Goal: Task Accomplishment & Management: Manage account settings

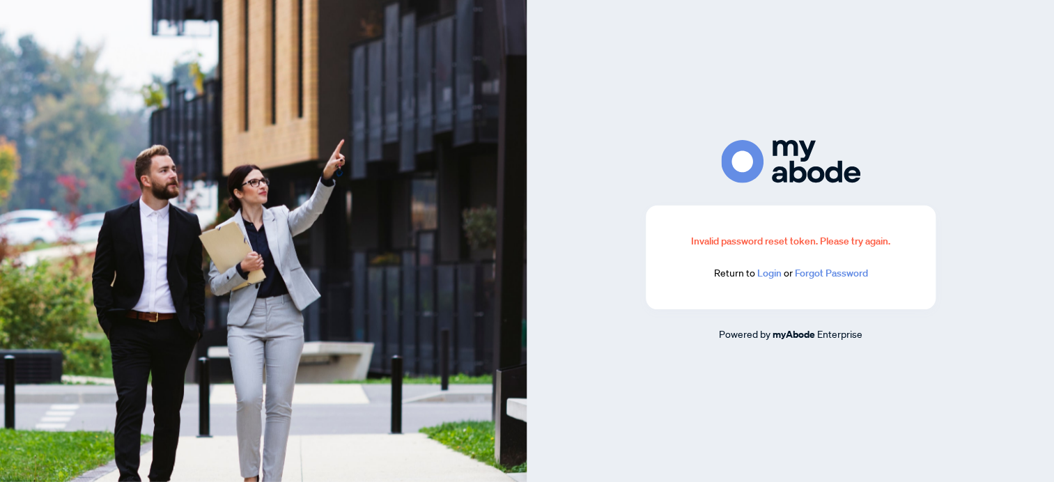
click at [771, 277] on link "Login" at bounding box center [769, 273] width 24 height 13
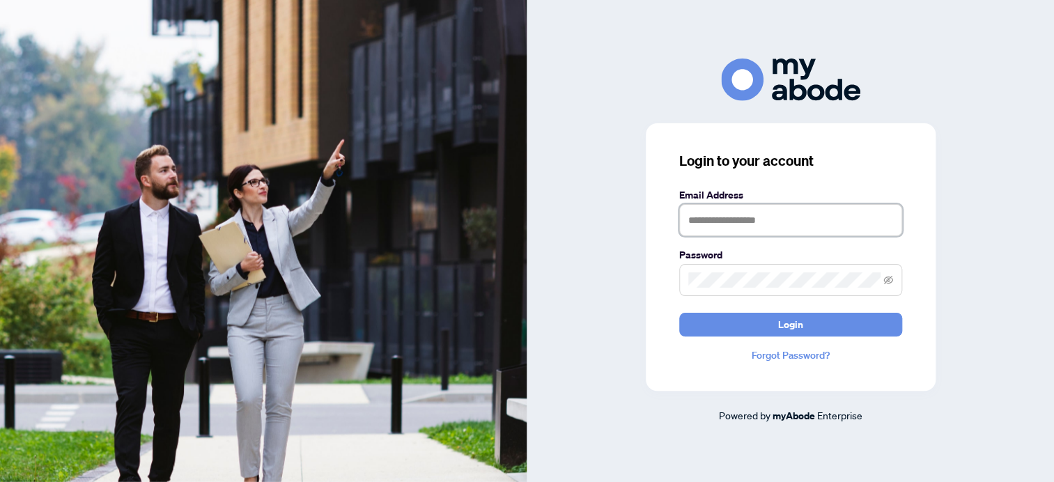
click at [709, 221] on input "text" at bounding box center [790, 220] width 223 height 32
type input "**********"
click at [679, 313] on button "Login" at bounding box center [790, 325] width 223 height 24
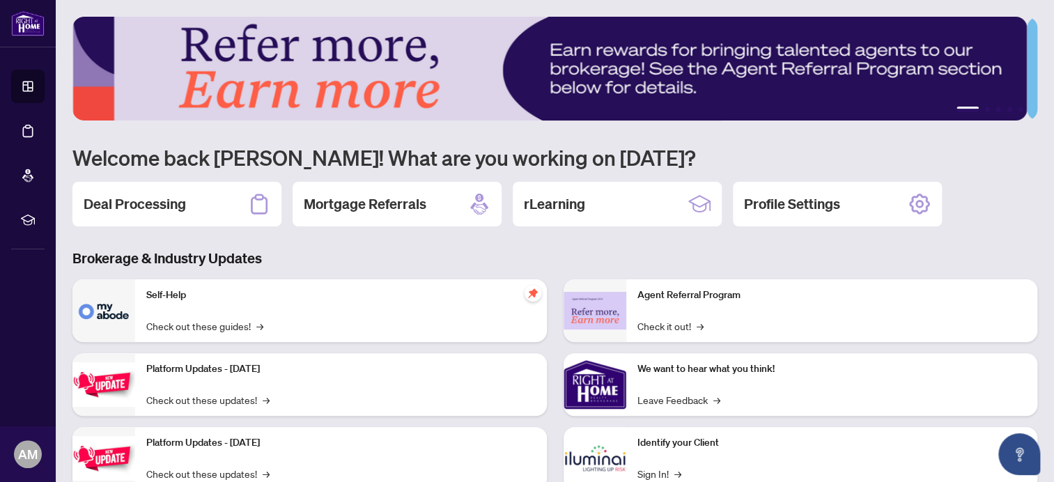
click at [117, 195] on h2 "Deal Processing" at bounding box center [135, 204] width 102 height 20
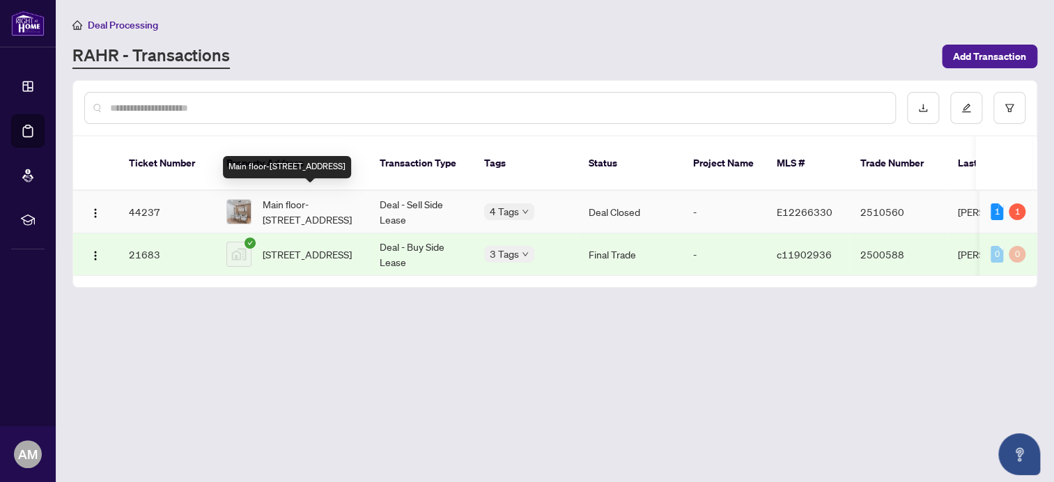
click at [295, 196] on span "Main floor-[STREET_ADDRESS]" at bounding box center [310, 211] width 95 height 31
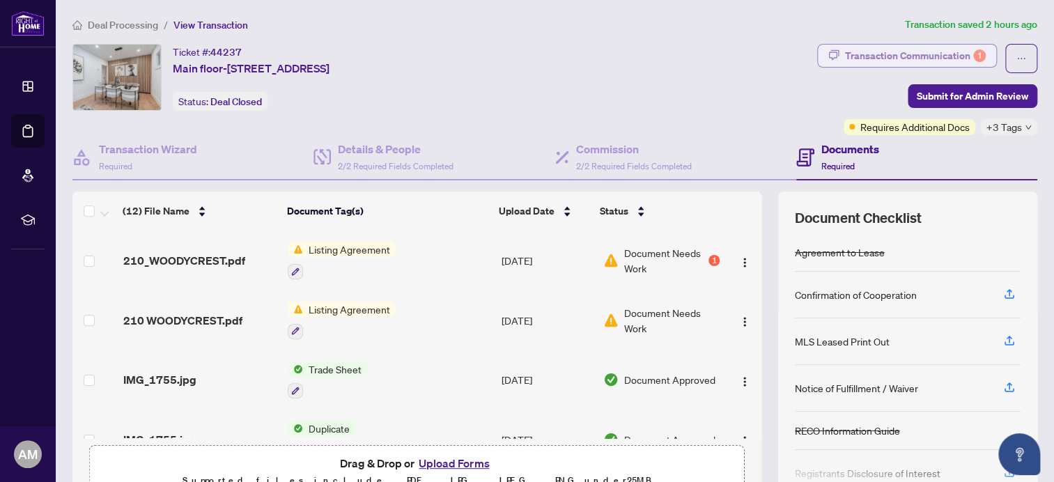
click at [888, 47] on div "Transaction Communication 1" at bounding box center [915, 56] width 141 height 22
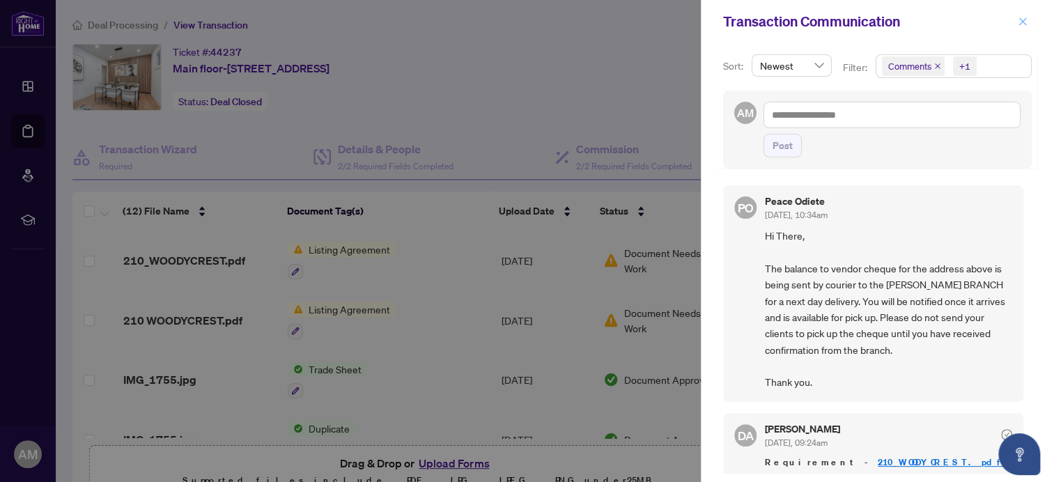
click at [1023, 25] on icon "close" at bounding box center [1023, 22] width 10 height 10
